Goal: Task Accomplishment & Management: Complete application form

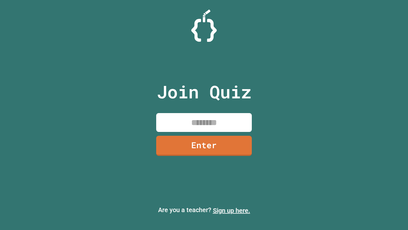
click at [232, 210] on link "Sign up here." at bounding box center [231, 210] width 37 height 8
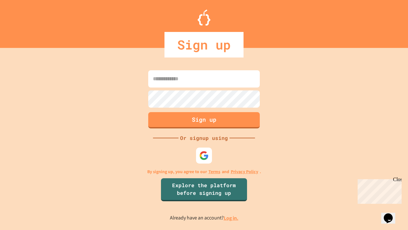
click at [232, 218] on link "Log in." at bounding box center [231, 217] width 15 height 7
